Goal: Find specific page/section: Find specific page/section

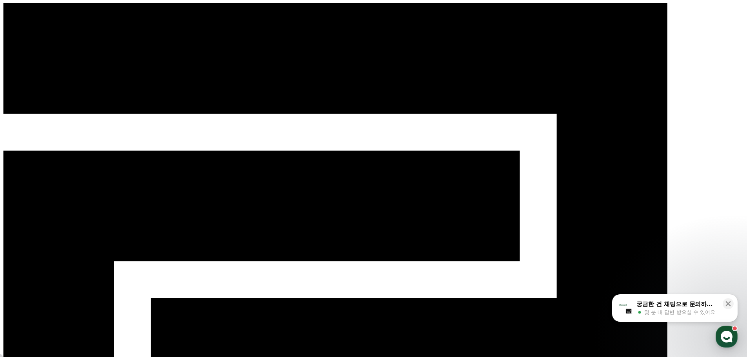
select select "**********"
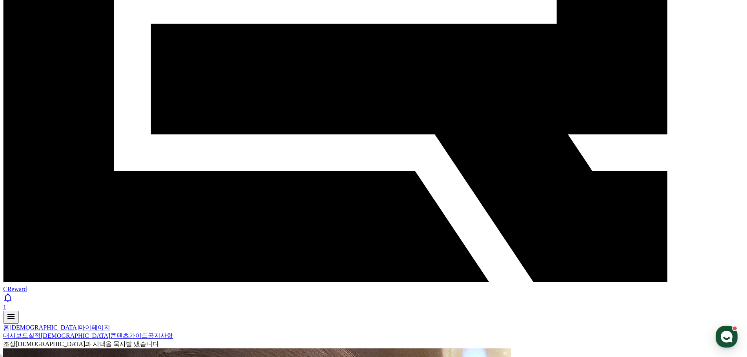
scroll to position [315, 0]
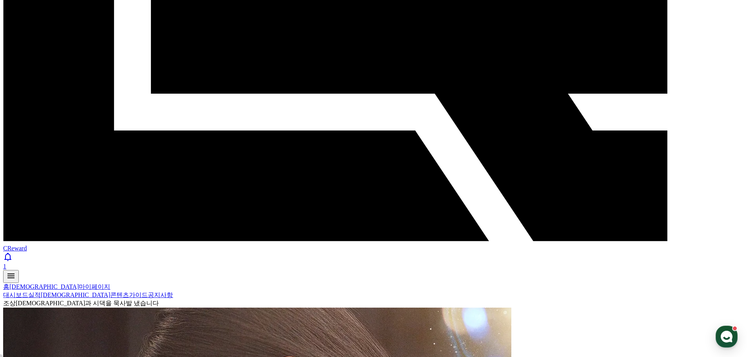
drag, startPoint x: 69, startPoint y: 120, endPoint x: 5, endPoint y: 103, distance: 65.7
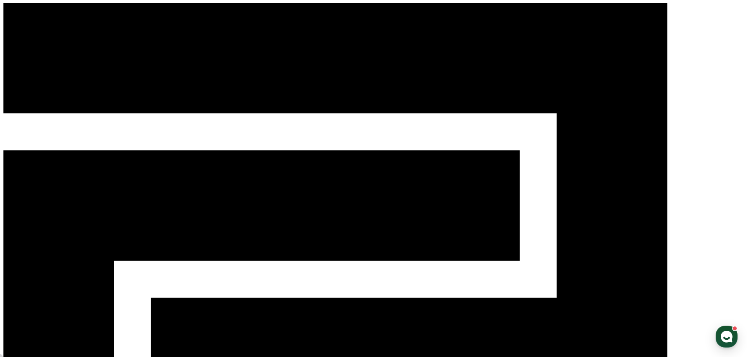
scroll to position [0, 0]
